Goal: Navigation & Orientation: Find specific page/section

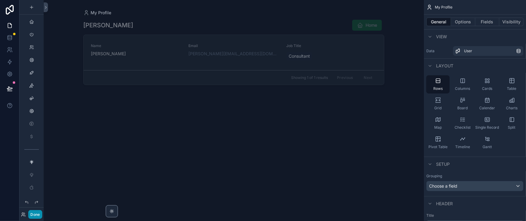
drag, startPoint x: 40, startPoint y: 211, endPoint x: 87, endPoint y: 199, distance: 48.4
click at [41, 211] on button "Done" at bounding box center [35, 214] width 14 height 9
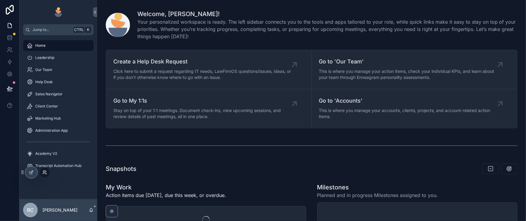
click at [46, 173] on icon at bounding box center [44, 172] width 5 height 5
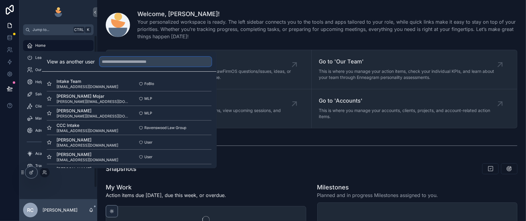
click at [123, 57] on input "text" at bounding box center [156, 62] width 112 height 10
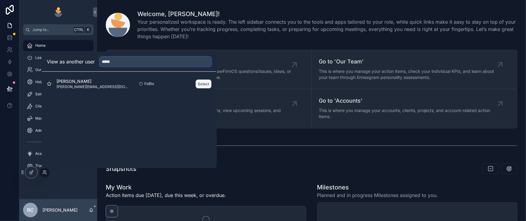
type input "*****"
click at [211, 80] on button "Select" at bounding box center [204, 84] width 16 height 9
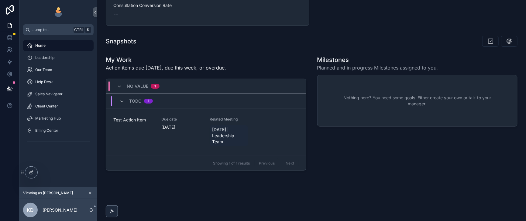
scroll to position [228, 0]
click at [55, 97] on span "Sales Navigator" at bounding box center [48, 94] width 27 height 5
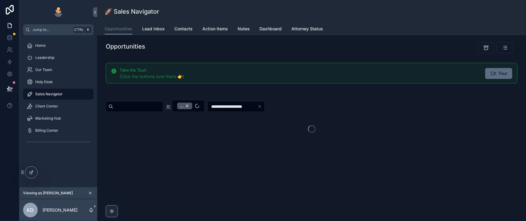
click at [498, 77] on span "Tour" at bounding box center [502, 73] width 9 height 6
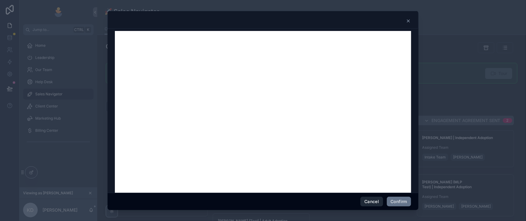
click at [362, 200] on button "Cancel" at bounding box center [371, 202] width 22 height 10
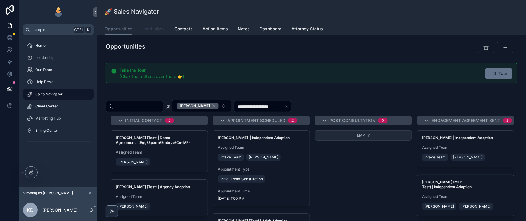
click at [165, 32] on span "Lead Inbox" at bounding box center [153, 29] width 22 height 6
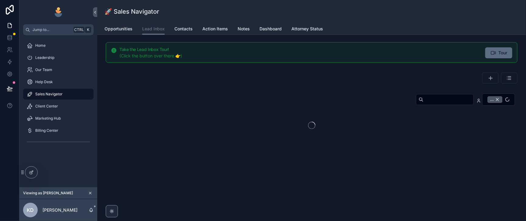
click at [500, 56] on span "Tour" at bounding box center [502, 53] width 9 height 6
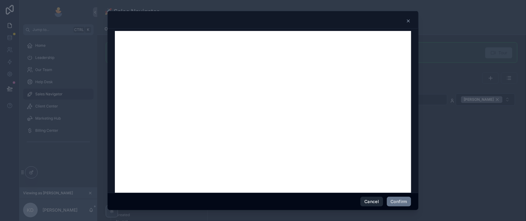
click at [365, 200] on button "Cancel" at bounding box center [371, 202] width 22 height 10
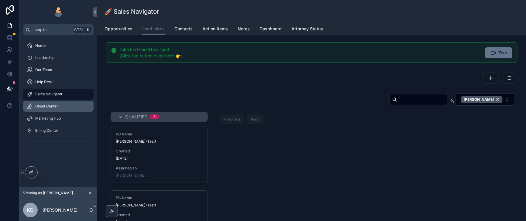
click at [47, 109] on span "Client Center" at bounding box center [46, 106] width 23 height 5
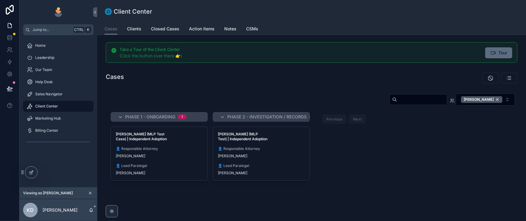
click at [498, 56] on span "Tour" at bounding box center [502, 53] width 9 height 6
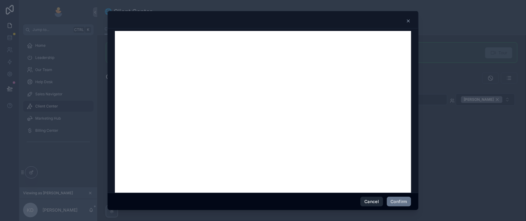
click at [367, 202] on button "Cancel" at bounding box center [371, 202] width 22 height 10
